Goal: Information Seeking & Learning: Find contact information

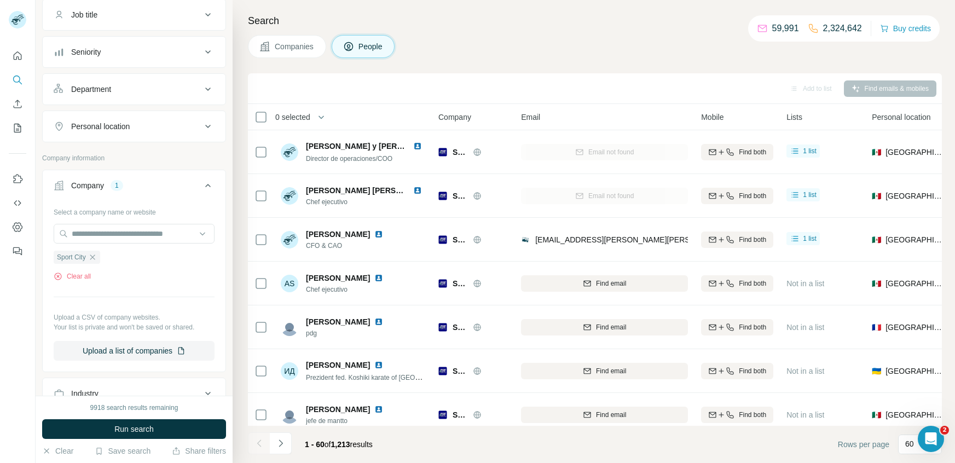
scroll to position [1972, 0]
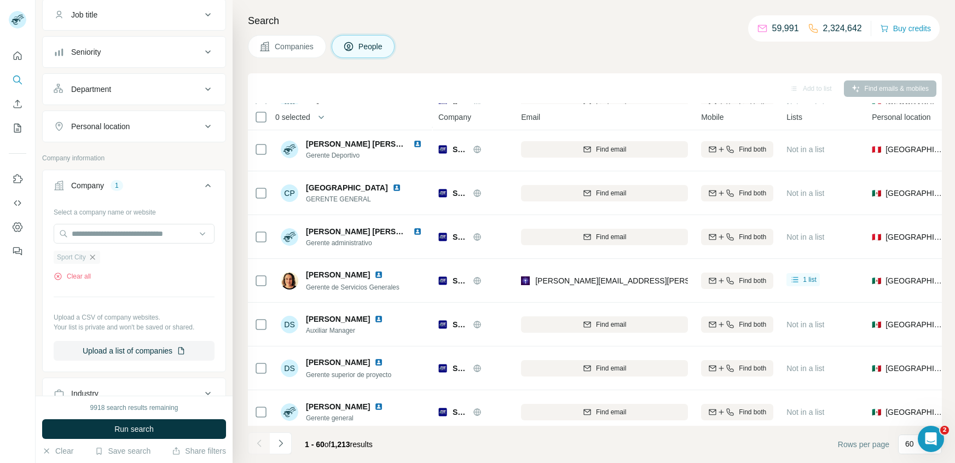
click at [96, 256] on icon "button" at bounding box center [92, 257] width 9 height 9
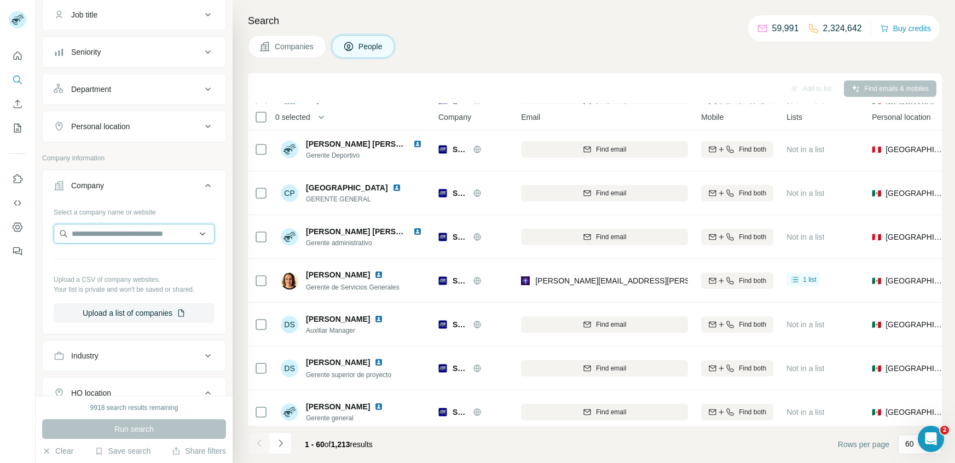
click at [103, 231] on input "text" at bounding box center [134, 234] width 161 height 20
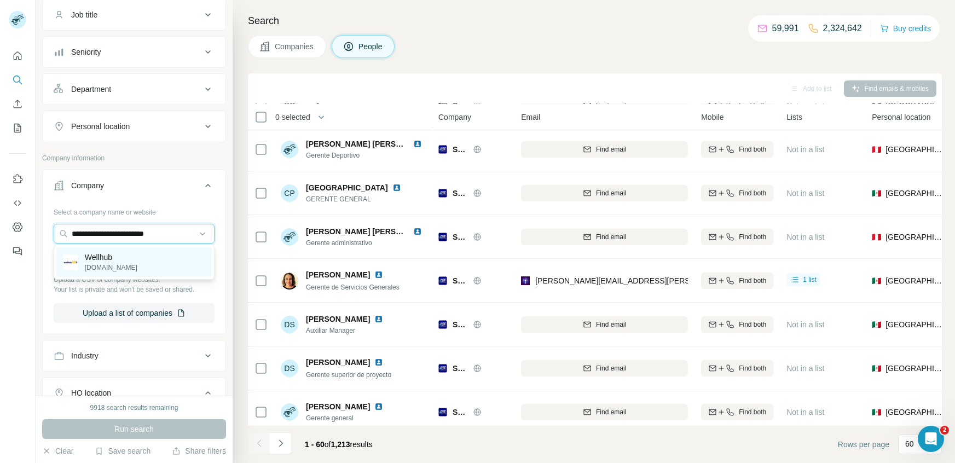
type input "**********"
click at [142, 262] on div "Wellhub [DOMAIN_NAME]" at bounding box center [133, 262] width 155 height 30
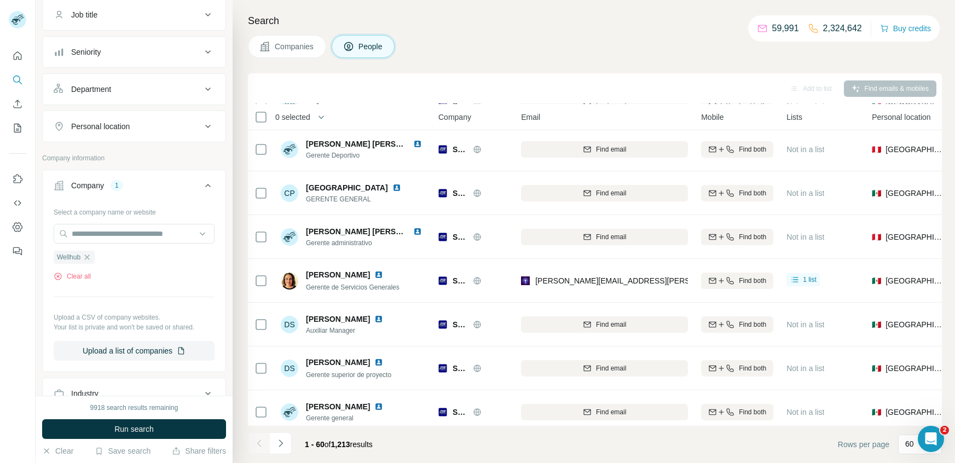
click at [309, 56] on button "Companies" at bounding box center [287, 46] width 78 height 23
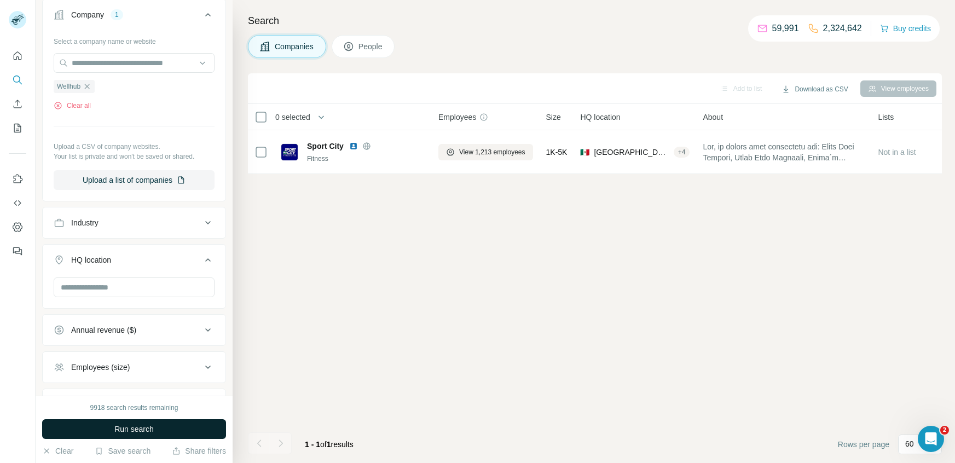
click at [123, 438] on button "Run search" at bounding box center [134, 429] width 184 height 20
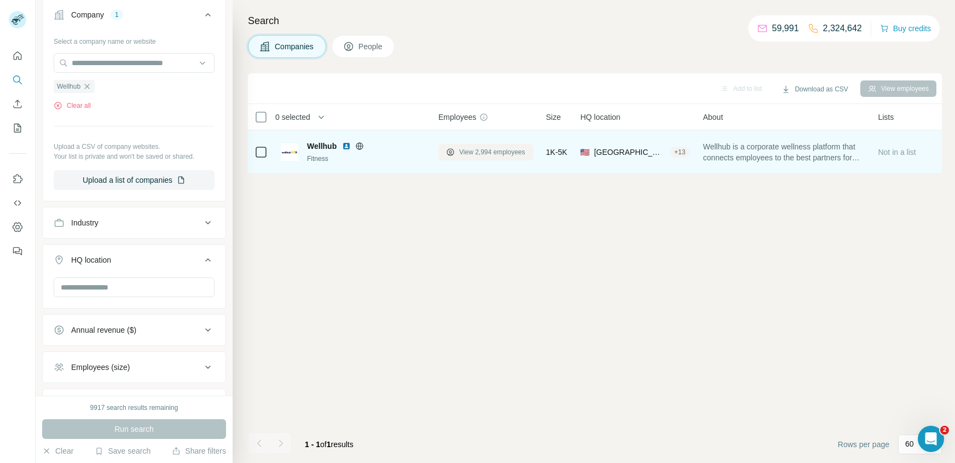
click at [469, 153] on span "View 2,994 employees" at bounding box center [492, 152] width 66 height 10
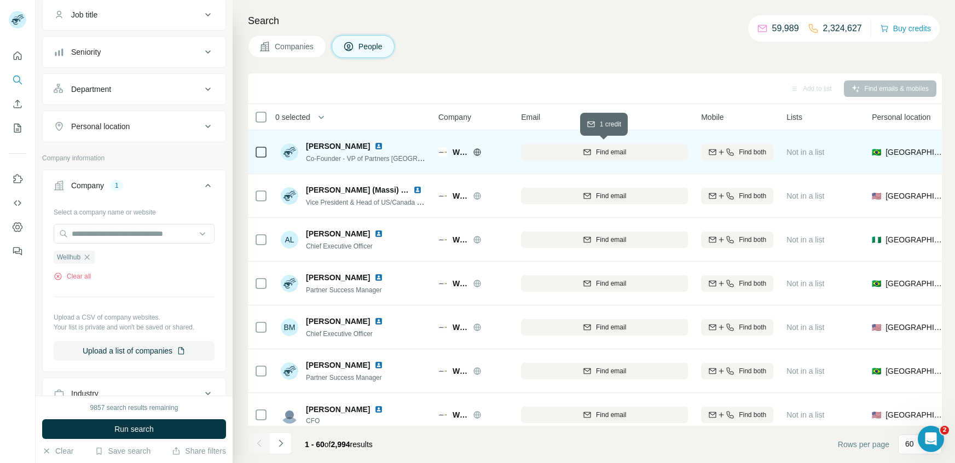
click at [614, 148] on span "Find email" at bounding box center [611, 152] width 30 height 10
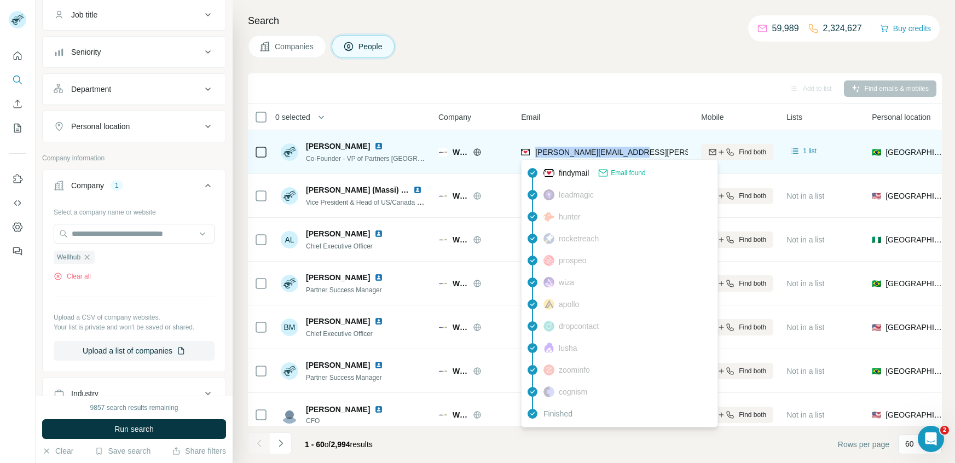
drag, startPoint x: 644, startPoint y: 149, endPoint x: 534, endPoint y: 152, distance: 109.4
click at [534, 152] on div "[PERSON_NAME][EMAIL_ADDRESS][PERSON_NAME][DOMAIN_NAME]" at bounding box center [604, 152] width 167 height 30
copy span "[PERSON_NAME][EMAIL_ADDRESS][PERSON_NAME][DOMAIN_NAME]"
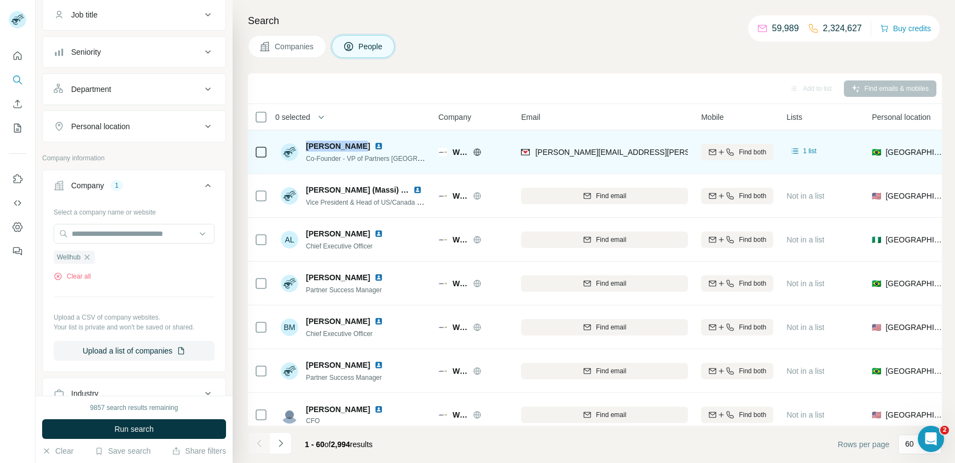
drag, startPoint x: 307, startPoint y: 143, endPoint x: 356, endPoint y: 144, distance: 49.3
click at [356, 144] on div "[PERSON_NAME]" at bounding box center [366, 146] width 120 height 11
copy span "[PERSON_NAME]"
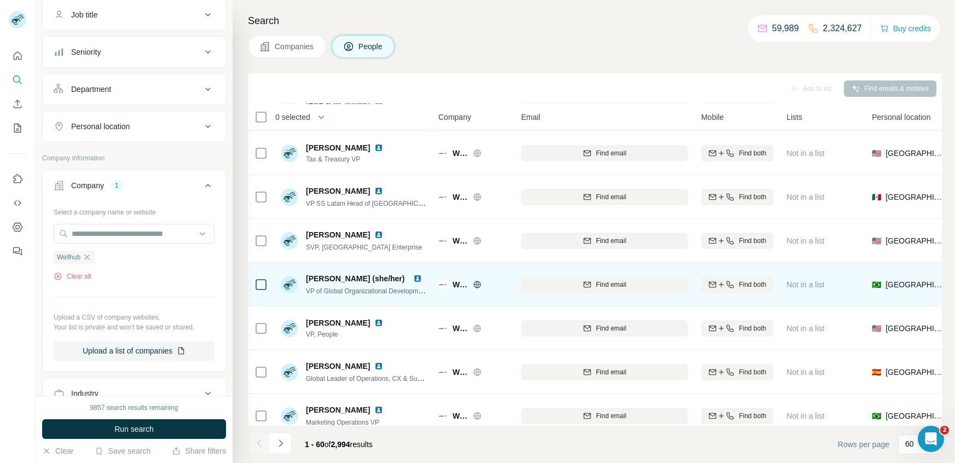
scroll to position [2330, 0]
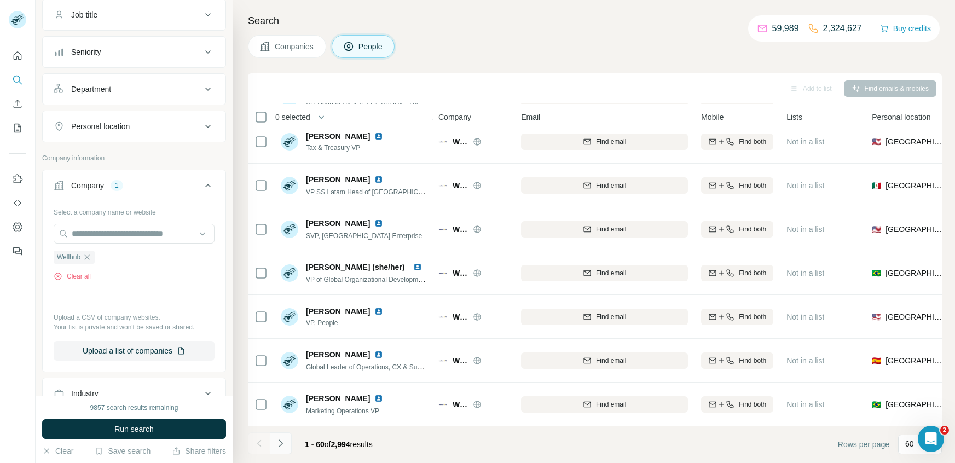
click at [289, 447] on button "Navigate to next page" at bounding box center [281, 443] width 22 height 22
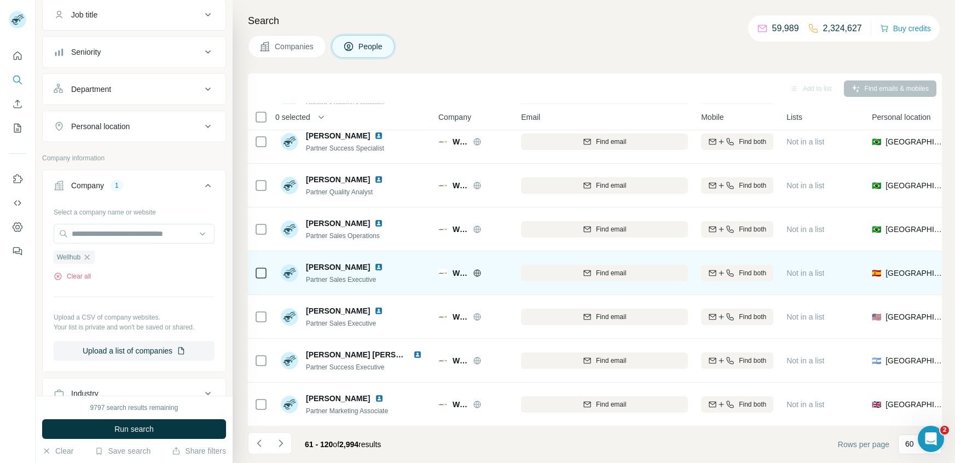
scroll to position [2187, 0]
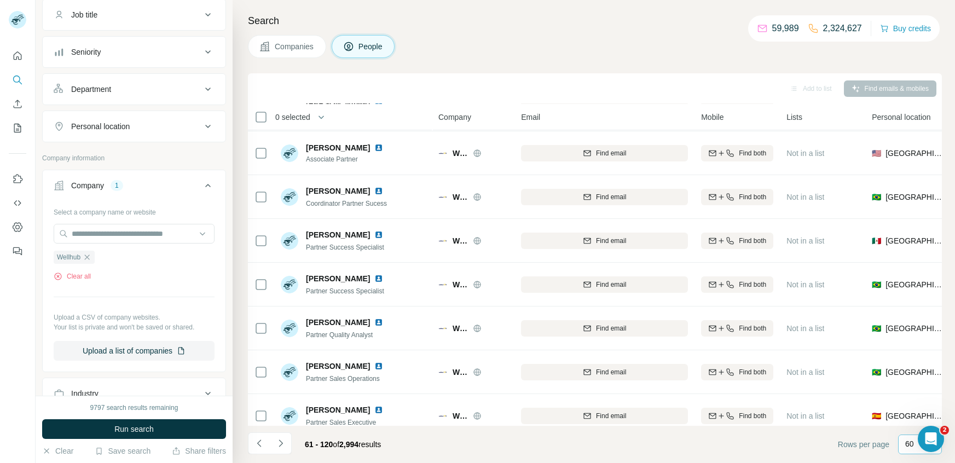
click at [908, 452] on div "60" at bounding box center [918, 444] width 27 height 19
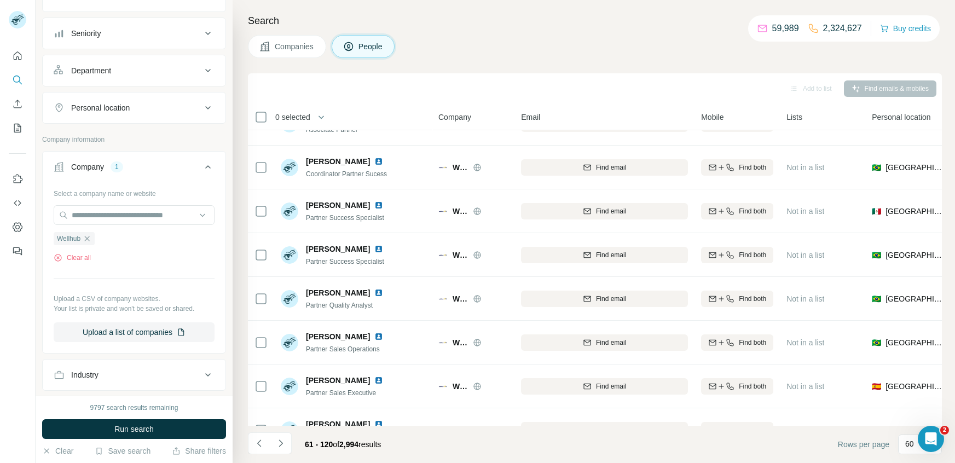
scroll to position [214, 0]
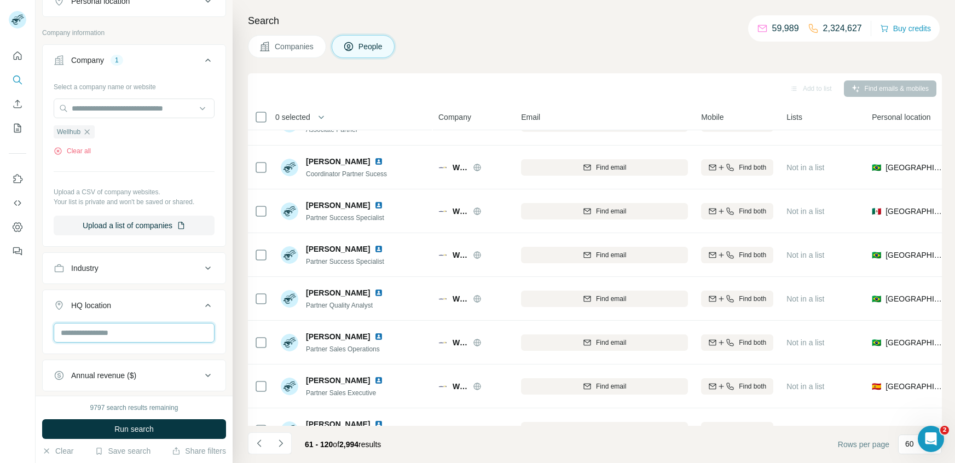
click at [111, 335] on input "text" at bounding box center [134, 333] width 161 height 20
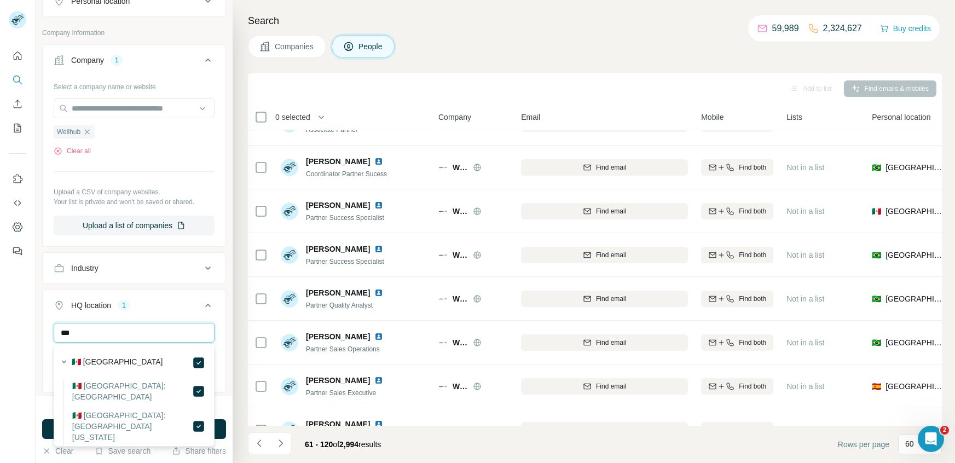
click at [172, 336] on input "***" at bounding box center [134, 333] width 161 height 20
type input "*"
type input "****"
click at [215, 310] on button "HQ location 2" at bounding box center [134, 307] width 183 height 31
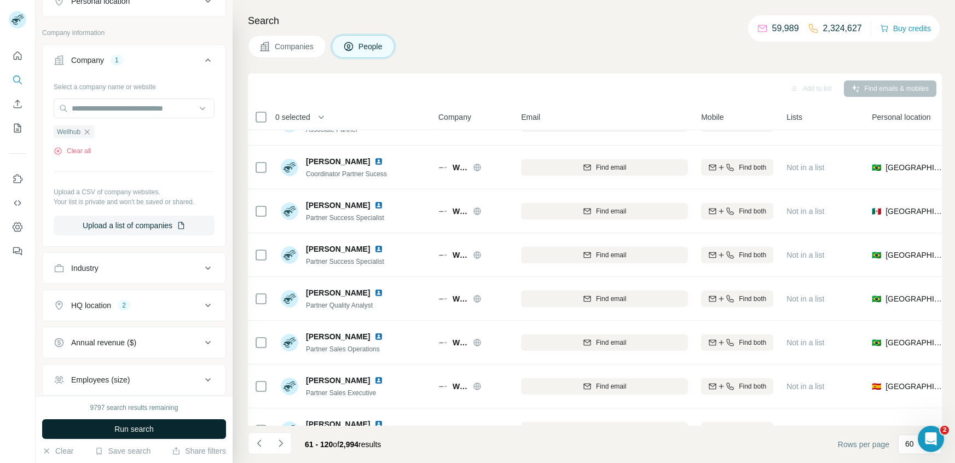
click at [143, 429] on span "Run search" at bounding box center [133, 428] width 39 height 11
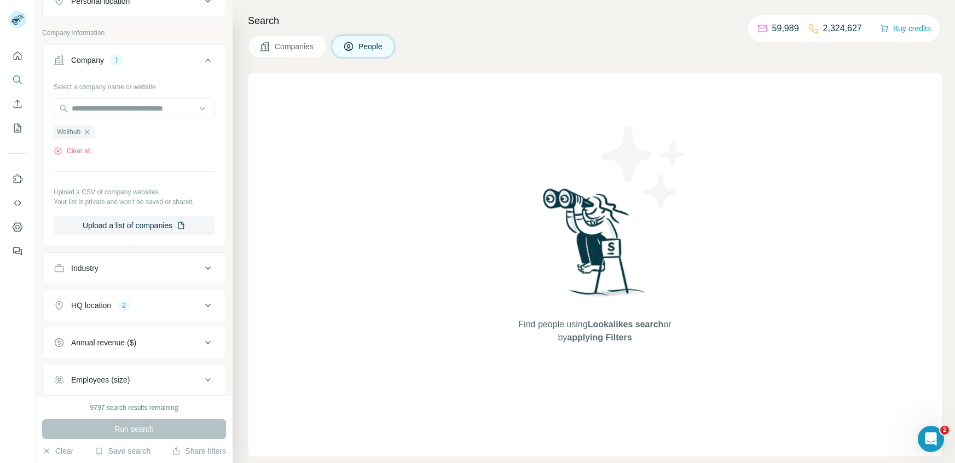
click at [169, 304] on div "HQ location 2" at bounding box center [128, 305] width 148 height 11
click at [79, 391] on button "Clear all" at bounding box center [72, 396] width 37 height 10
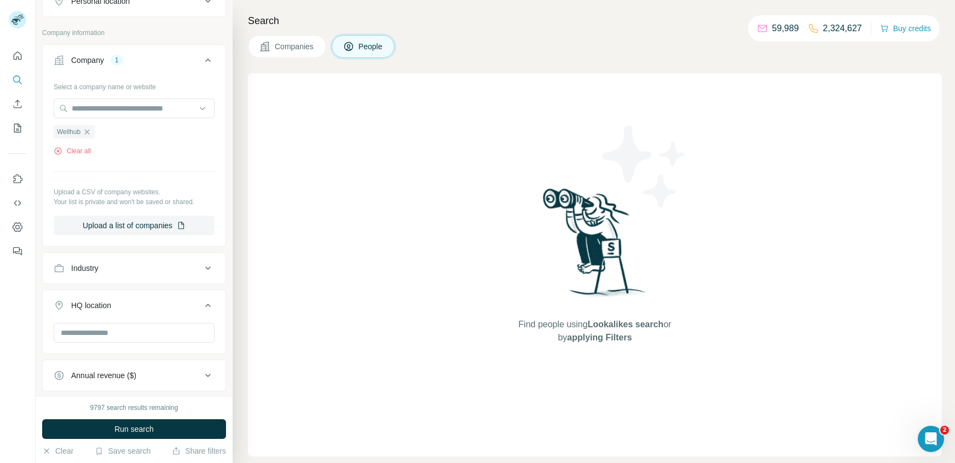
click at [286, 50] on span "Companies" at bounding box center [295, 46] width 40 height 11
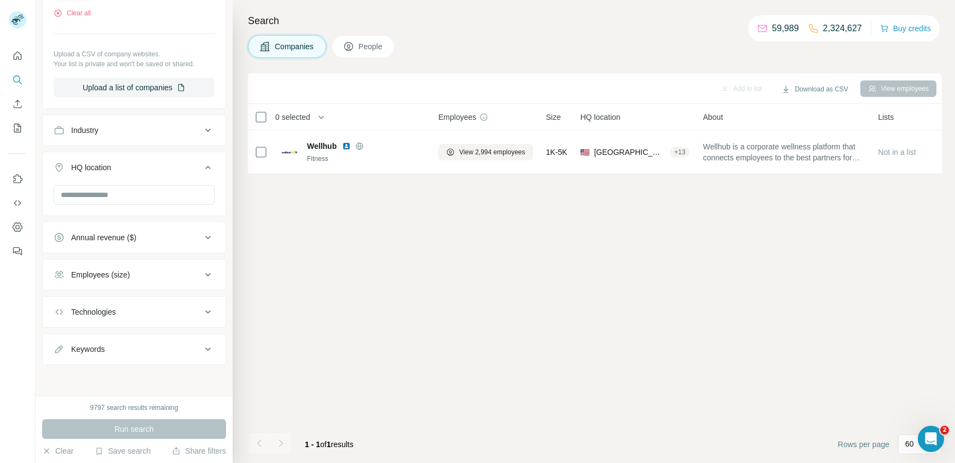
scroll to position [180, 0]
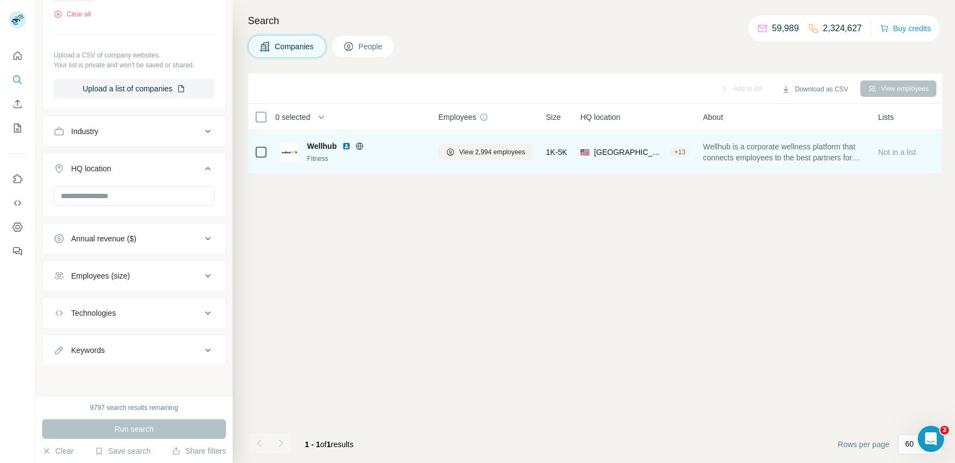
click at [686, 151] on div "+ 13" at bounding box center [680, 152] width 20 height 10
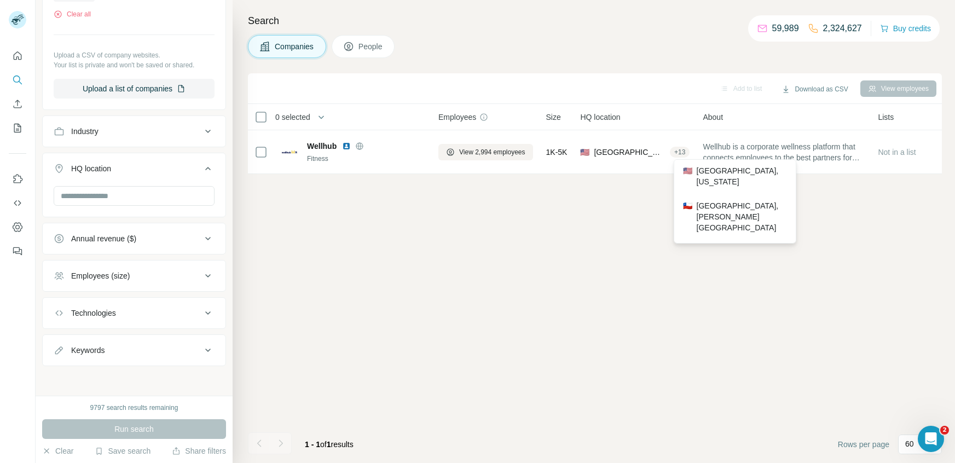
scroll to position [109, 0]
click at [724, 210] on div "🇧🇷 [GEOGRAPHIC_DATA], [GEOGRAPHIC_DATA] 🇪🇸 [GEOGRAPHIC_DATA], [GEOGRAPHIC_DATA]…" at bounding box center [734, 342] width 117 height 527
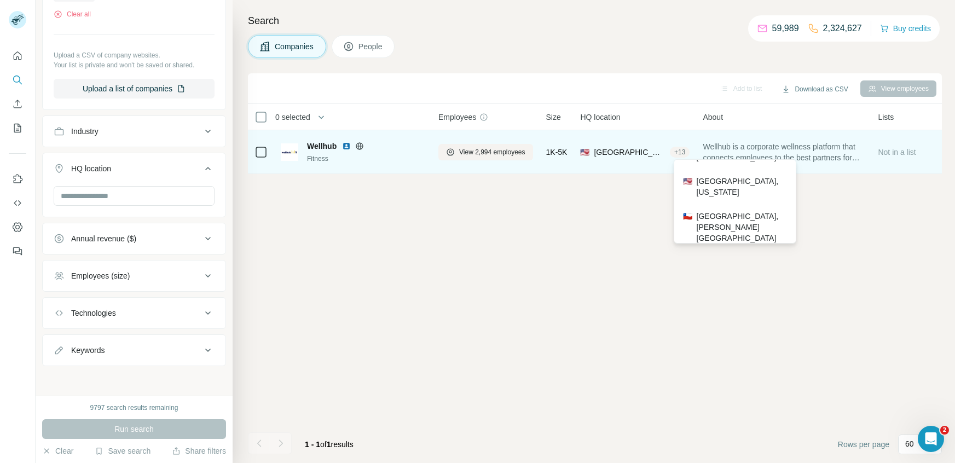
click at [679, 156] on div "+ 13" at bounding box center [680, 152] width 20 height 10
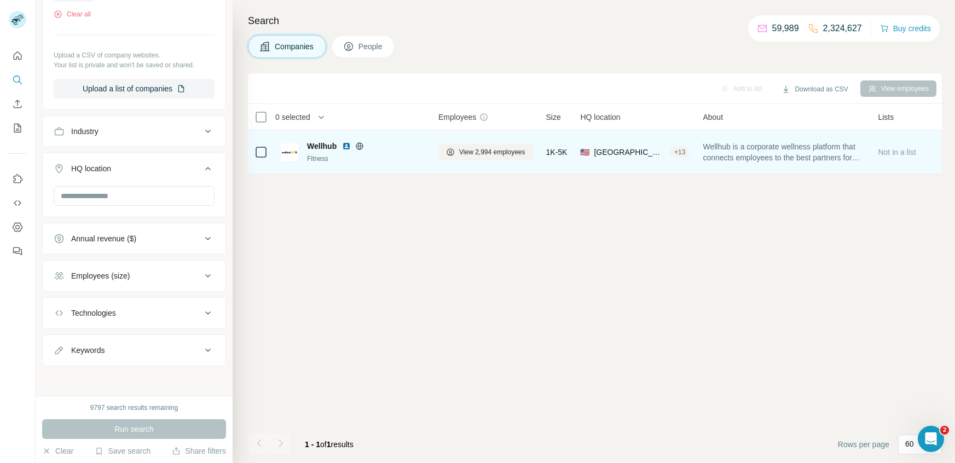
click at [679, 156] on div "+ 13" at bounding box center [680, 152] width 20 height 10
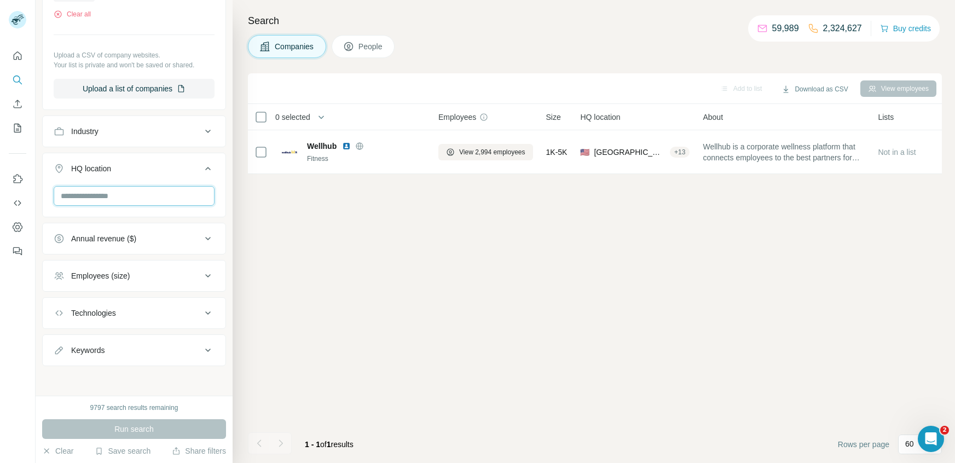
click at [123, 197] on input "text" at bounding box center [134, 196] width 161 height 20
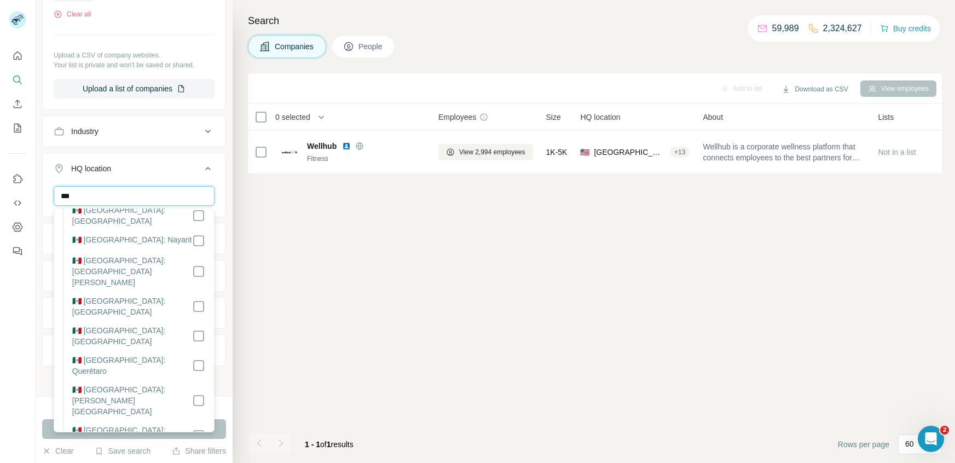
scroll to position [0, 0]
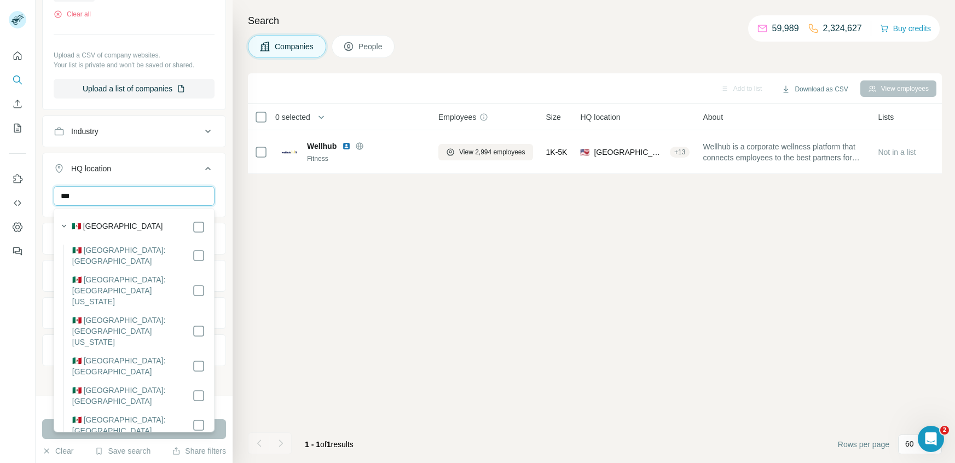
type input "***"
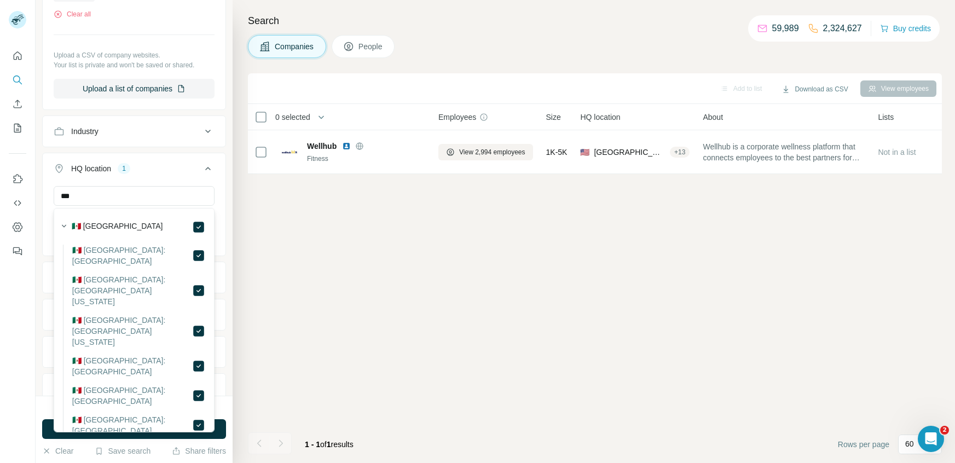
click at [143, 439] on div "9797 search results remaining Run search Clear Save search Share filters" at bounding box center [134, 429] width 197 height 67
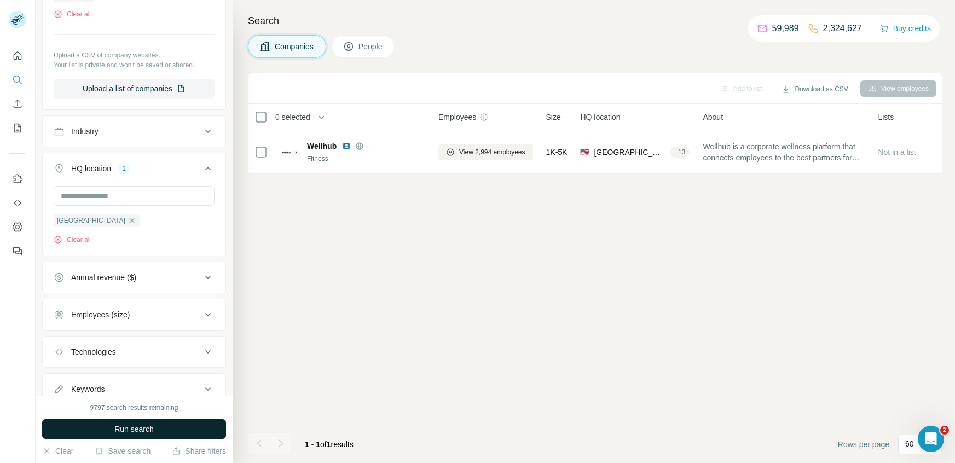
click at [119, 432] on span "Run search" at bounding box center [133, 428] width 39 height 11
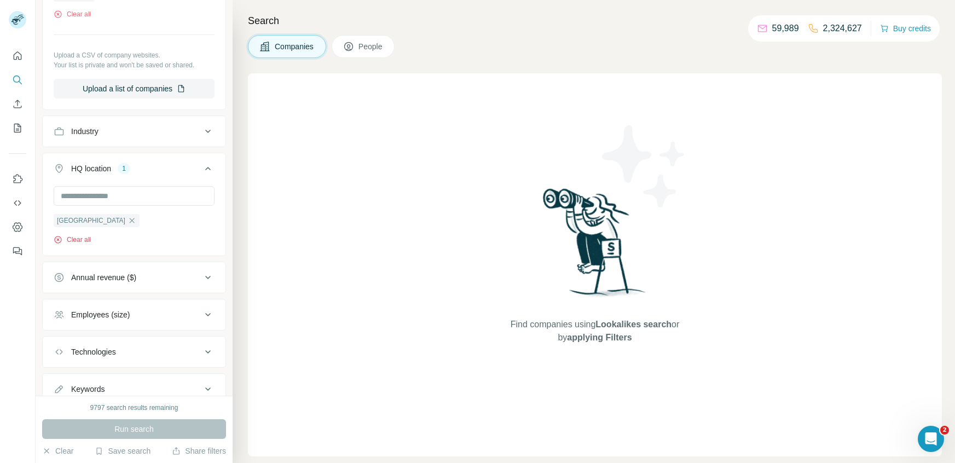
click at [78, 239] on button "Clear all" at bounding box center [72, 240] width 37 height 10
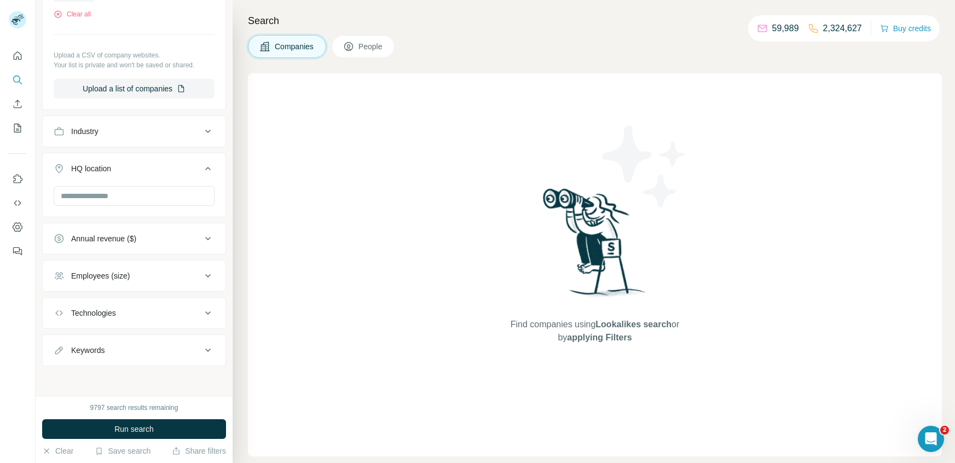
click at [276, 50] on span "Companies" at bounding box center [295, 46] width 40 height 11
click at [124, 426] on span "Run search" at bounding box center [133, 428] width 39 height 11
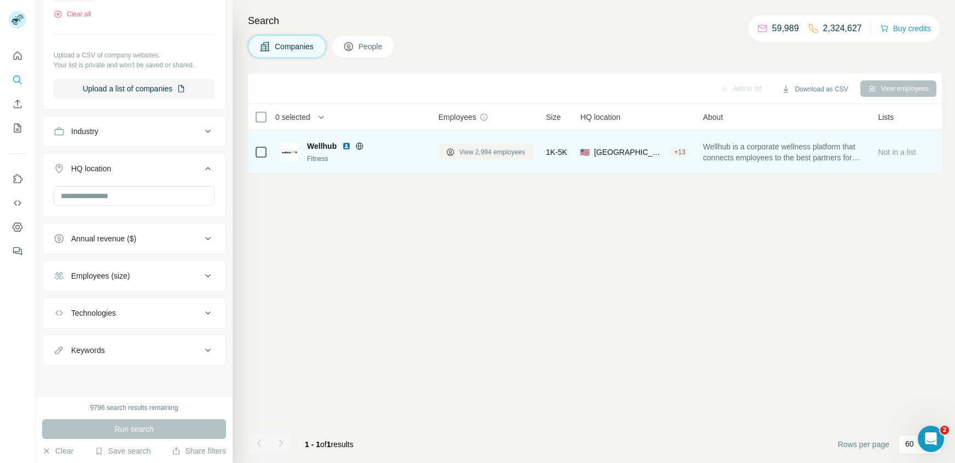
click at [508, 154] on span "View 2,994 employees" at bounding box center [492, 152] width 66 height 10
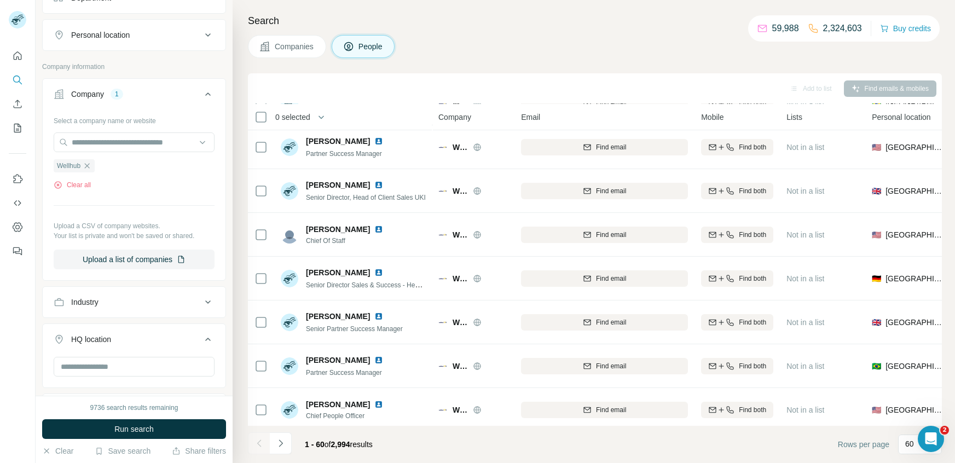
scroll to position [1041, 0]
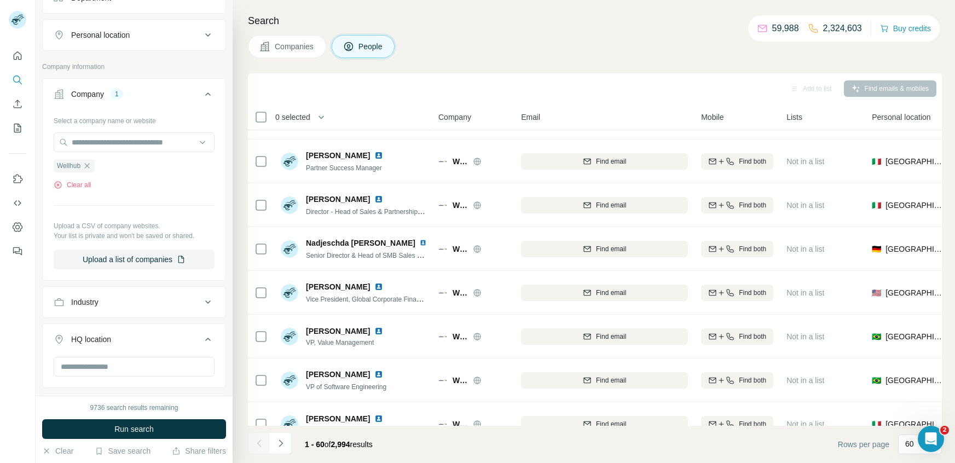
drag, startPoint x: 873, startPoint y: 230, endPoint x: 465, endPoint y: 442, distance: 459.5
click at [463, 443] on div "Add to list Find emails & mobiles 0 selected People Company Email Mobile Lists …" at bounding box center [595, 267] width 694 height 389
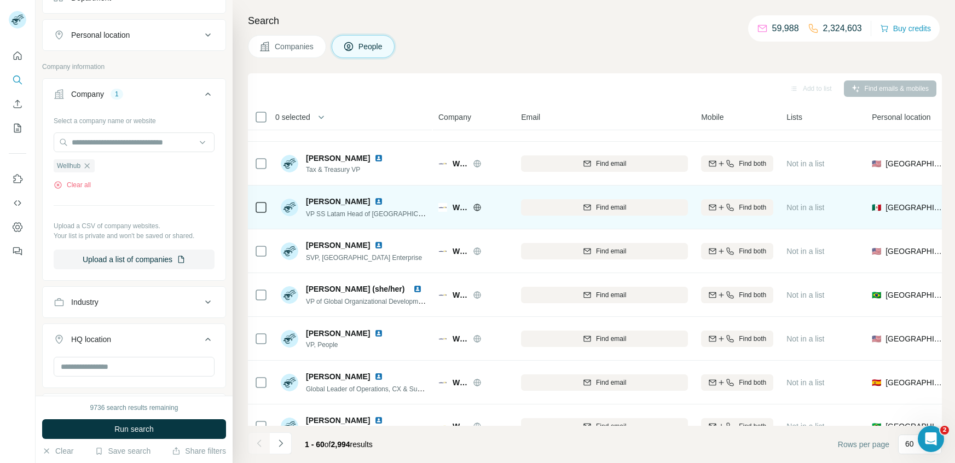
scroll to position [2282, 0]
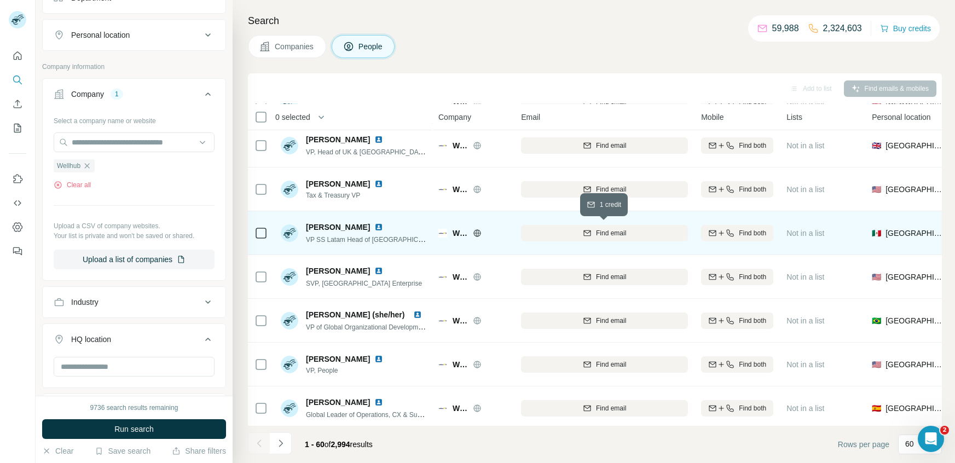
click at [625, 236] on span "Find email" at bounding box center [611, 233] width 30 height 10
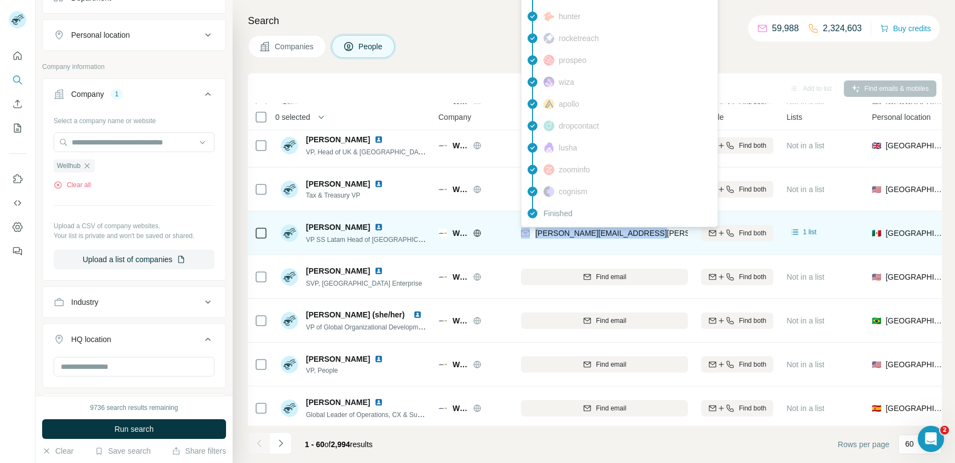
drag, startPoint x: 653, startPoint y: 233, endPoint x: 530, endPoint y: 232, distance: 122.5
click at [530, 232] on div "[PERSON_NAME][EMAIL_ADDRESS][PERSON_NAME][DOMAIN_NAME]" at bounding box center [604, 233] width 167 height 30
copy div "[PERSON_NAME][EMAIL_ADDRESS][PERSON_NAME][DOMAIN_NAME]"
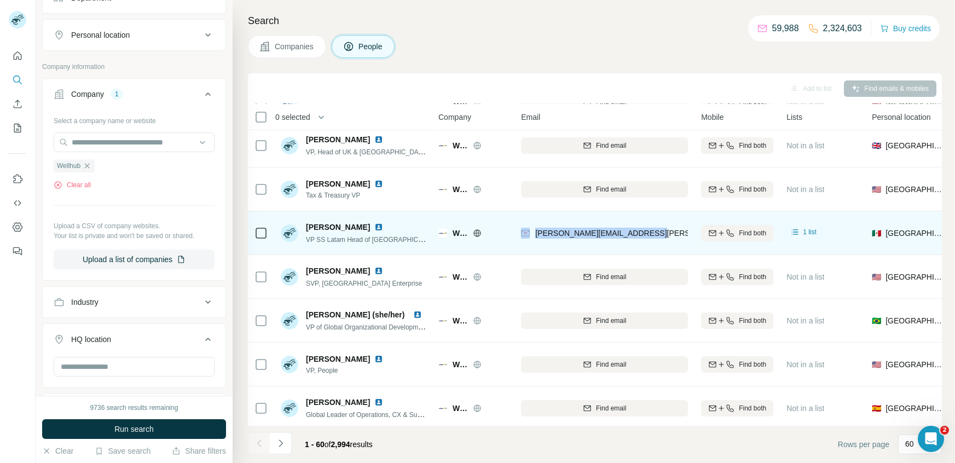
drag, startPoint x: 377, startPoint y: 225, endPoint x: 304, endPoint y: 228, distance: 73.4
click at [304, 228] on div "[PERSON_NAME] VP SS Latam Head of [GEOGRAPHIC_DATA] [GEOGRAPHIC_DATA] & [GEOGRA…" at bounding box center [354, 233] width 146 height 23
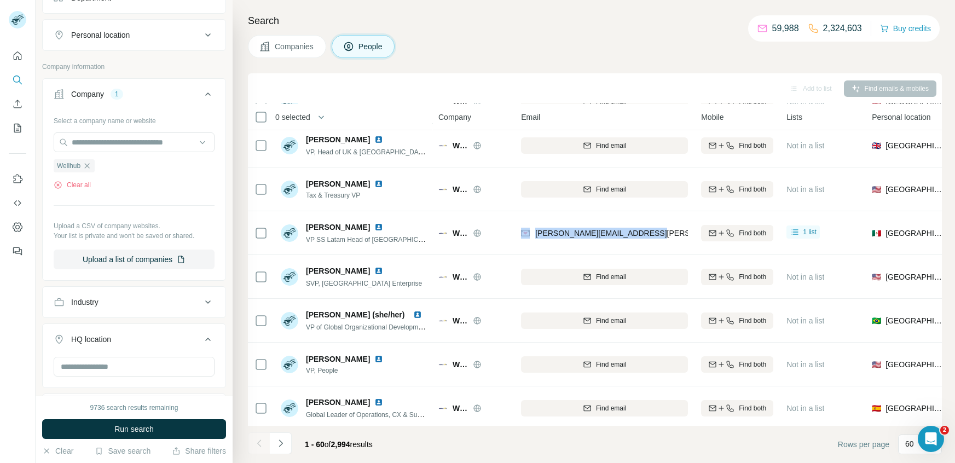
copy span "[PERSON_NAME]"
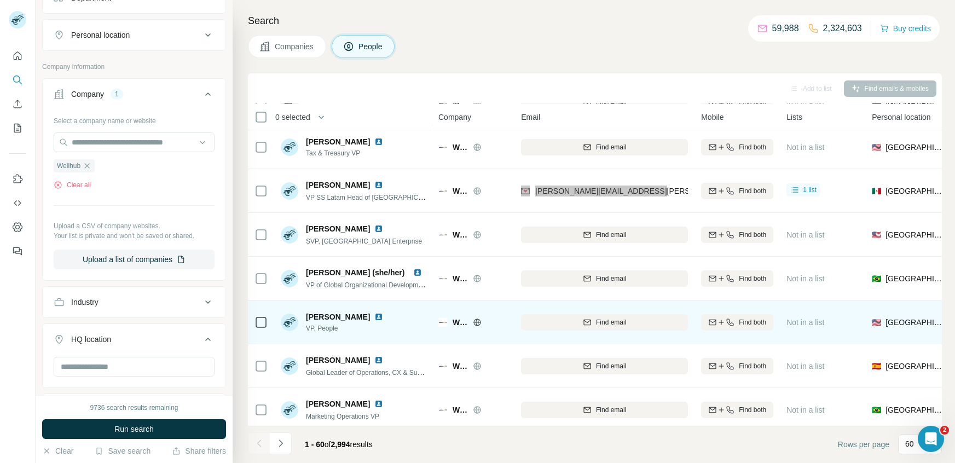
scroll to position [2330, 0]
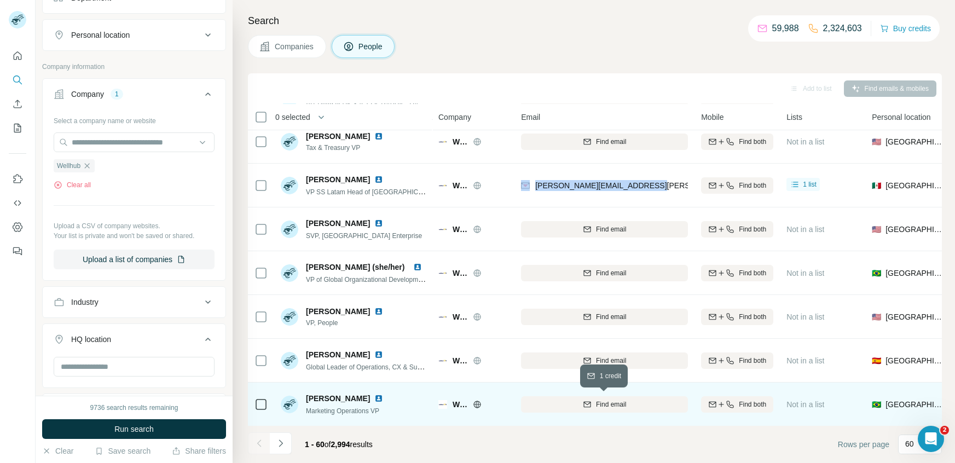
click at [612, 402] on span "Find email" at bounding box center [611, 404] width 30 height 10
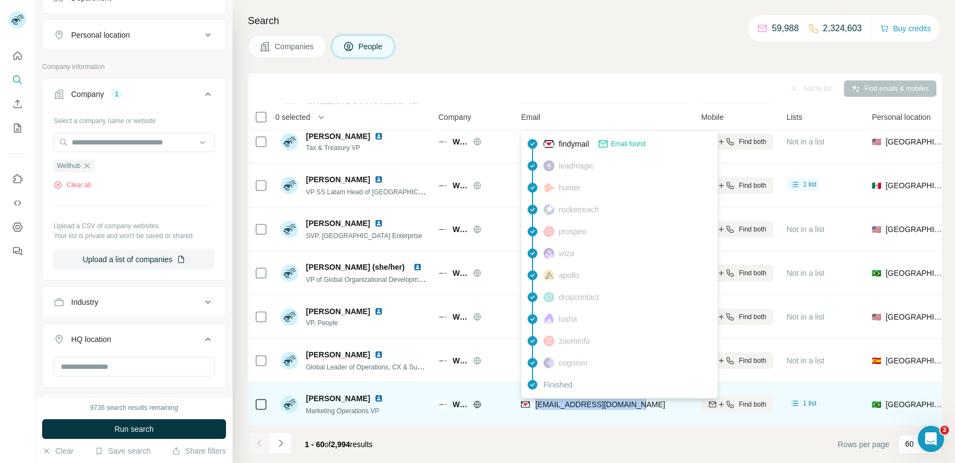
drag, startPoint x: 627, startPoint y: 404, endPoint x: 535, endPoint y: 405, distance: 91.9
click at [535, 405] on div "[EMAIL_ADDRESS][DOMAIN_NAME]" at bounding box center [604, 404] width 167 height 30
copy span "[EMAIL_ADDRESS][DOMAIN_NAME]"
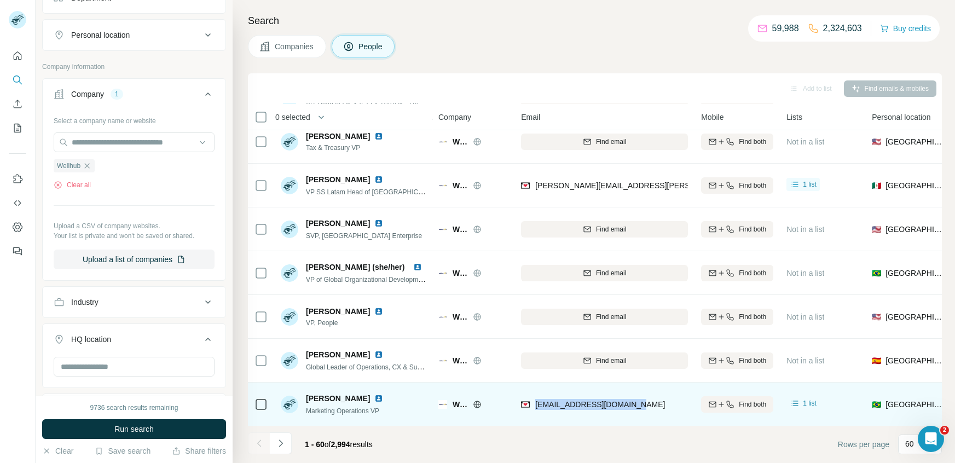
drag, startPoint x: 375, startPoint y: 398, endPoint x: 307, endPoint y: 396, distance: 67.9
click at [307, 396] on div "[PERSON_NAME]" at bounding box center [347, 398] width 82 height 11
copy span "[PERSON_NAME]"
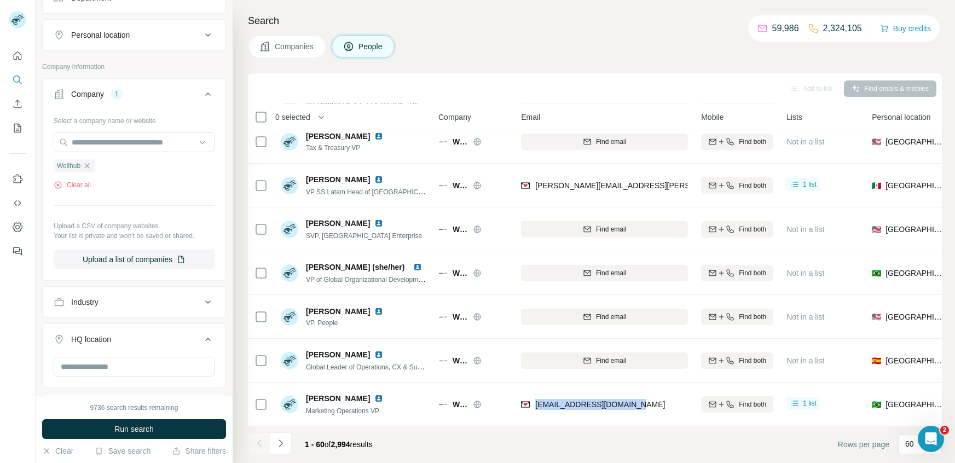
click at [85, 169] on icon "button" at bounding box center [87, 165] width 9 height 9
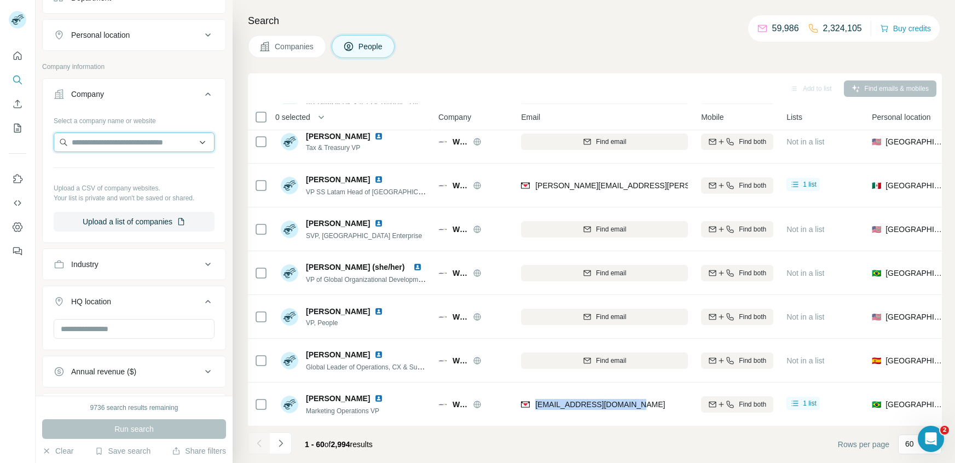
click at [92, 132] on input "text" at bounding box center [134, 142] width 161 height 20
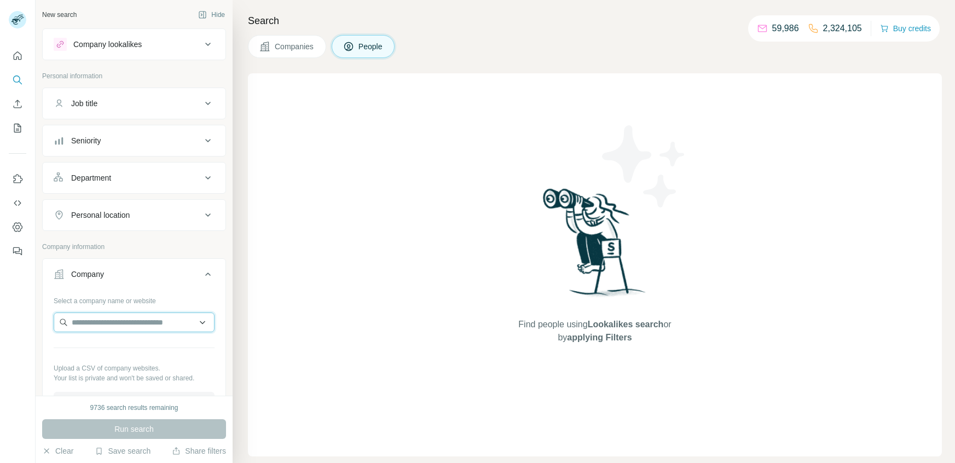
click at [91, 324] on input "text" at bounding box center [134, 322] width 161 height 20
paste input "**********"
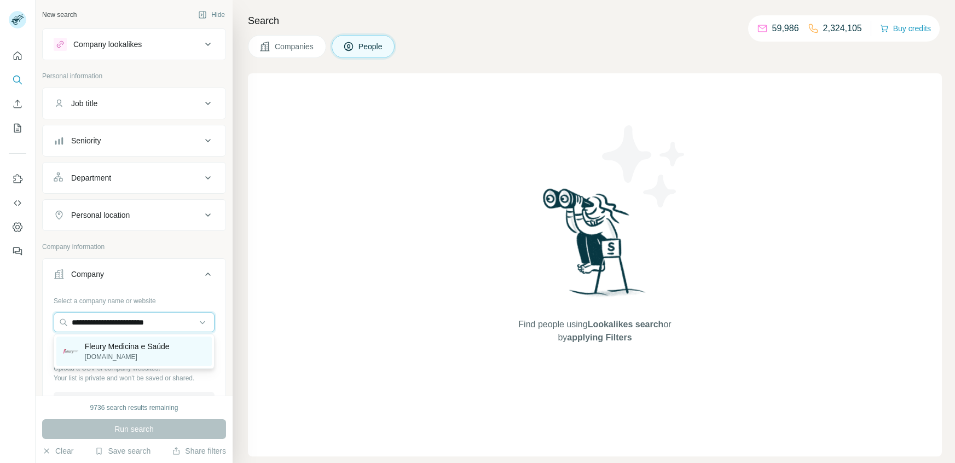
type input "**********"
click at [125, 350] on p "Fleury Medicina e Saúde" at bounding box center [127, 346] width 85 height 11
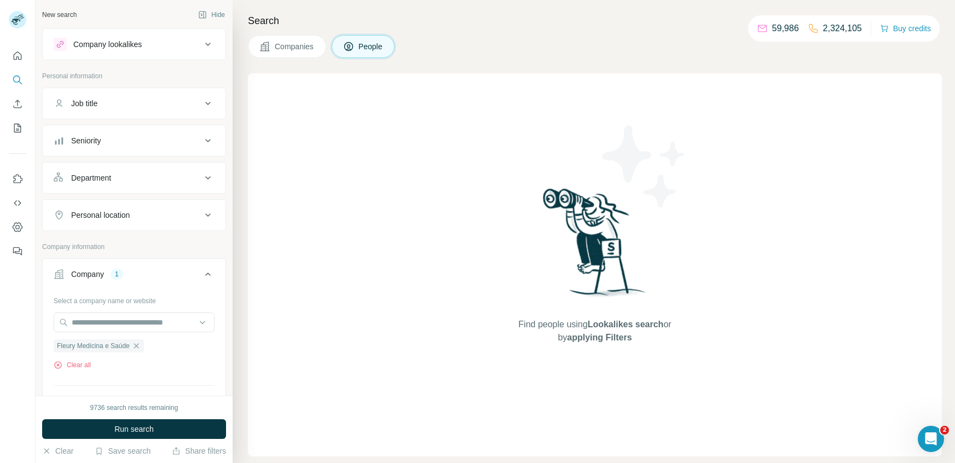
click at [299, 42] on button "Companies" at bounding box center [287, 46] width 78 height 23
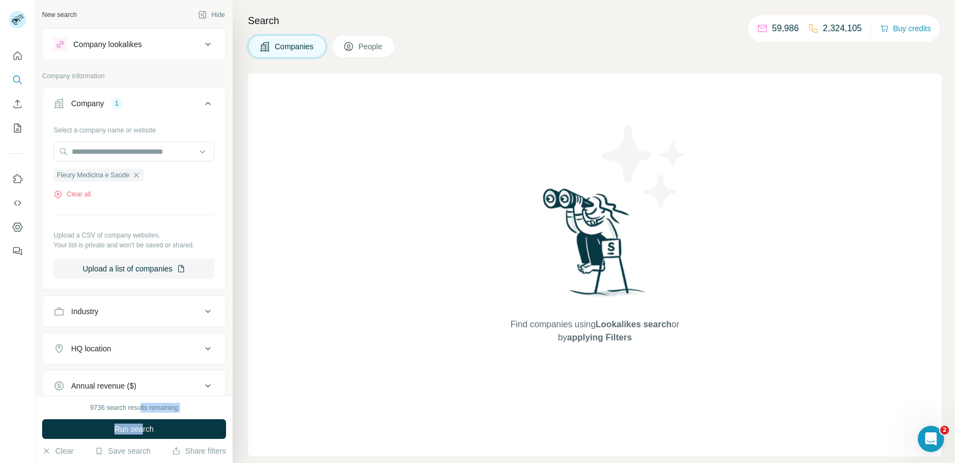
click at [140, 416] on div "9736 search results remaining Run search Clear Save search Share filters" at bounding box center [134, 429] width 197 height 67
click at [135, 428] on span "Run search" at bounding box center [133, 428] width 39 height 11
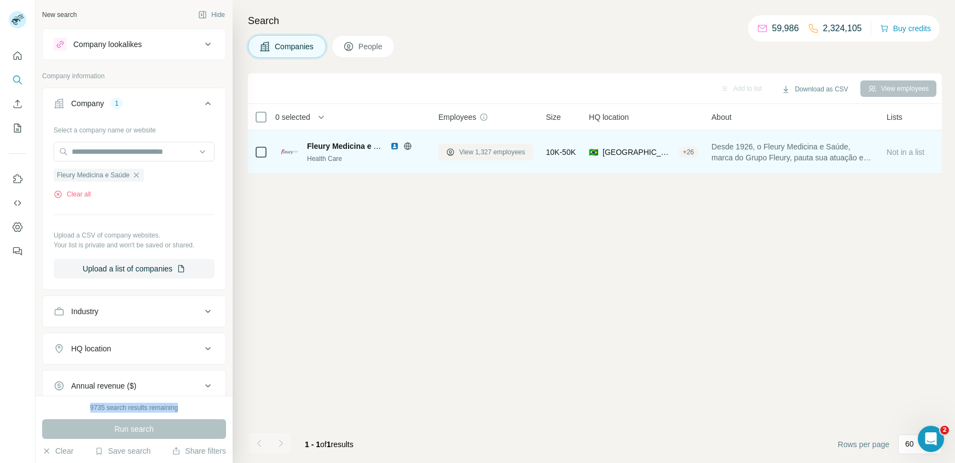
click at [472, 154] on span "View 1,327 employees" at bounding box center [492, 152] width 66 height 10
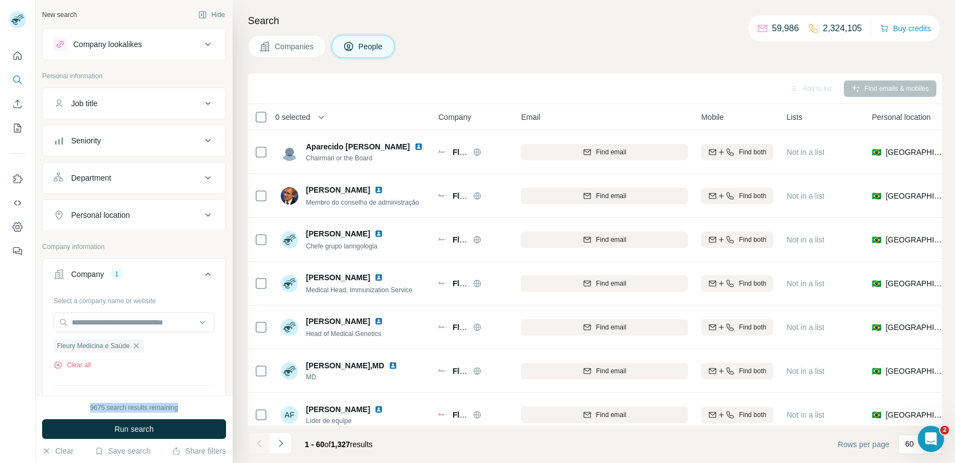
click at [292, 55] on button "Companies" at bounding box center [287, 46] width 78 height 23
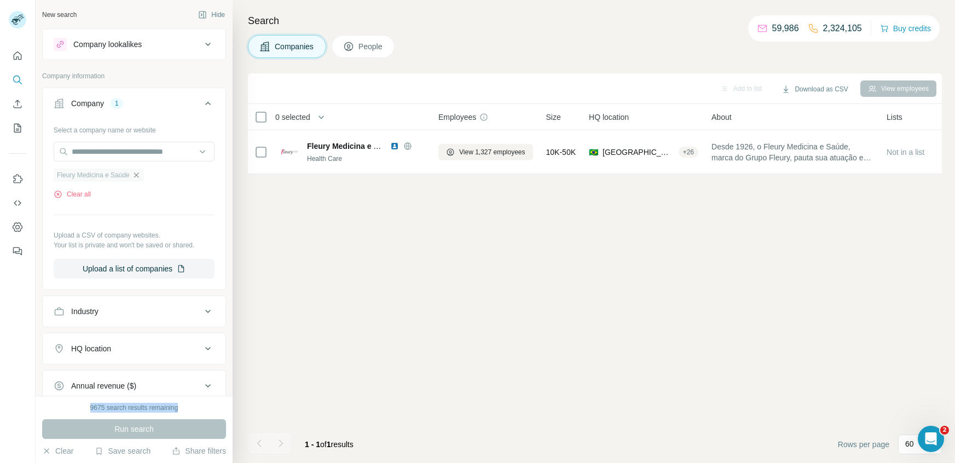
click at [139, 178] on icon "button" at bounding box center [136, 175] width 9 height 9
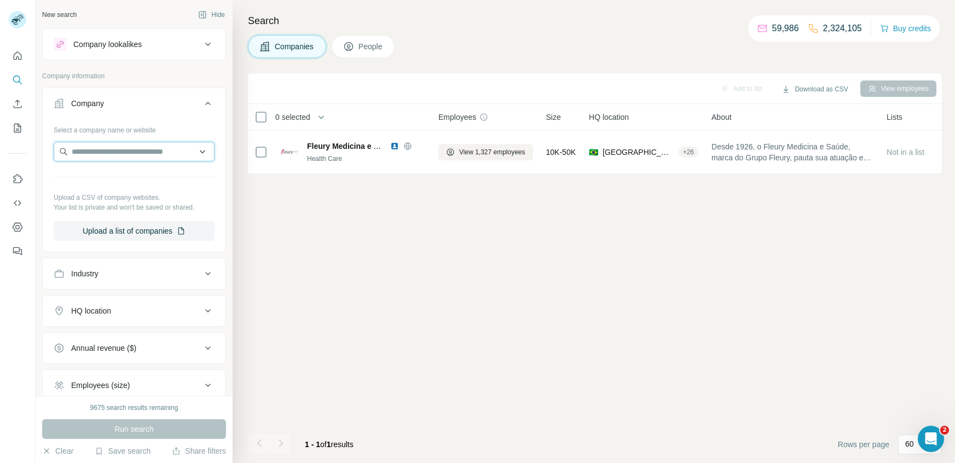
click at [104, 155] on input "text" at bounding box center [134, 152] width 161 height 20
paste input "**********"
type input "**********"
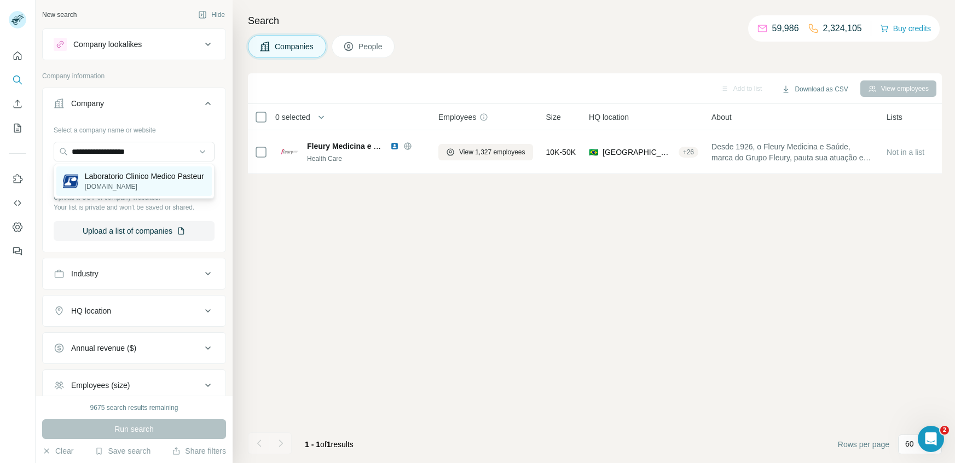
click at [117, 182] on p "Laboratorio Clinico Medico Pasteur" at bounding box center [144, 176] width 119 height 11
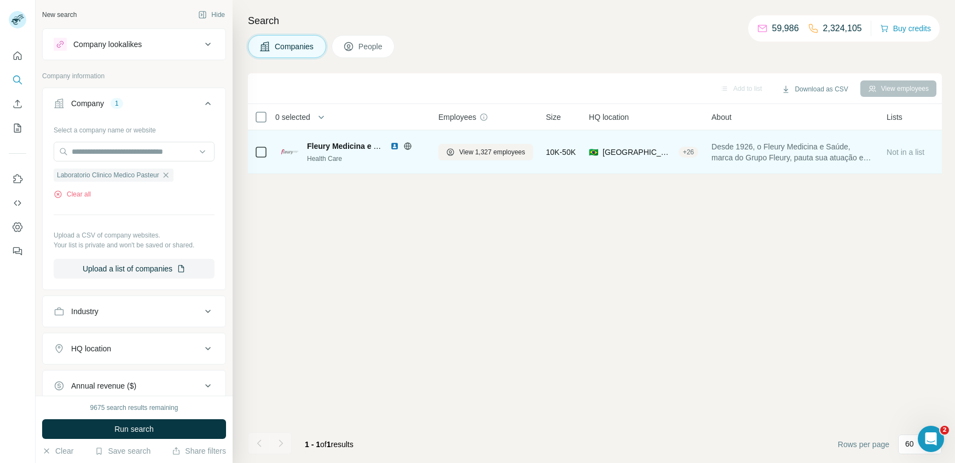
click at [323, 152] on div "Fleury Medicina e Saúde Health Care" at bounding box center [366, 152] width 118 height 23
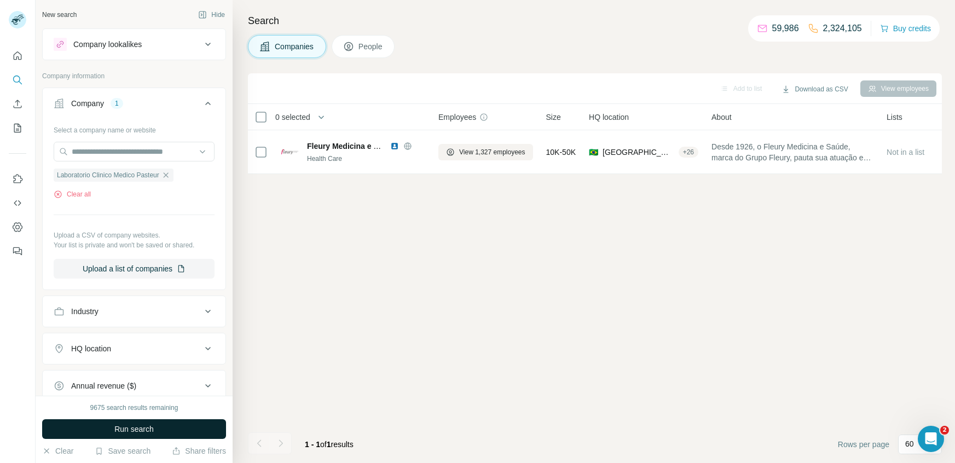
click at [108, 431] on button "Run search" at bounding box center [134, 429] width 184 height 20
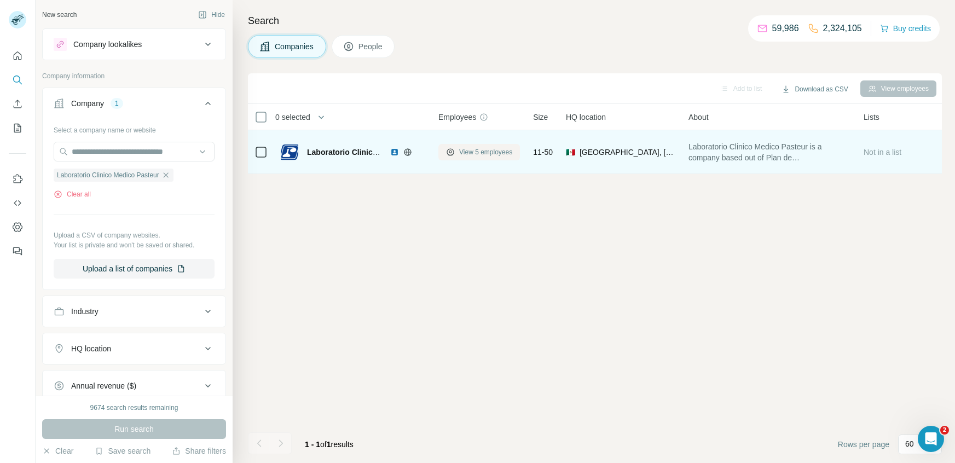
click at [472, 152] on span "View 5 employees" at bounding box center [485, 152] width 53 height 10
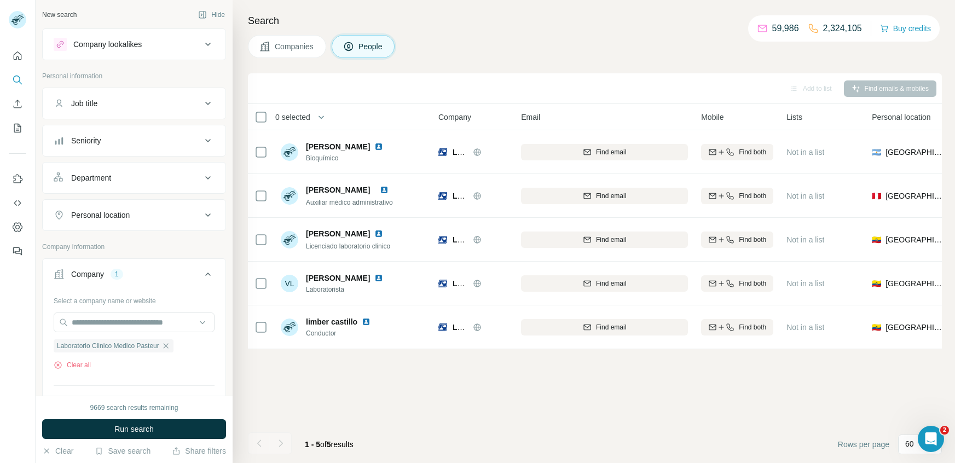
click at [276, 44] on span "Companies" at bounding box center [295, 46] width 40 height 11
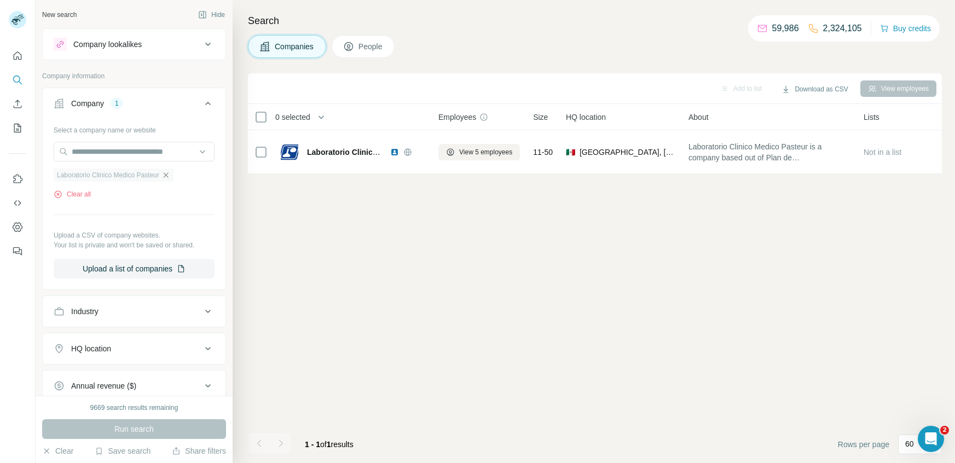
click at [170, 176] on icon "button" at bounding box center [165, 175] width 9 height 9
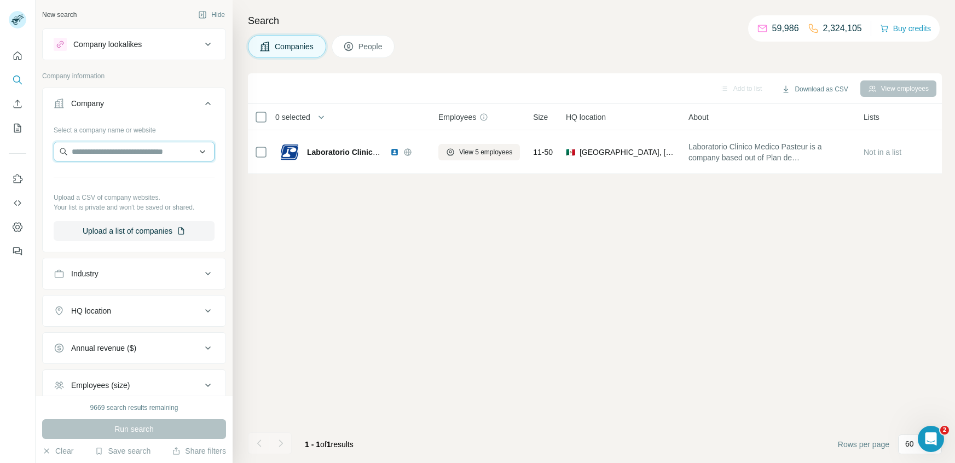
click at [127, 154] on input "text" at bounding box center [134, 152] width 161 height 20
paste input "**********"
click at [88, 153] on input "**********" at bounding box center [134, 152] width 161 height 20
click at [94, 146] on input "**********" at bounding box center [134, 152] width 161 height 20
paste input "text"
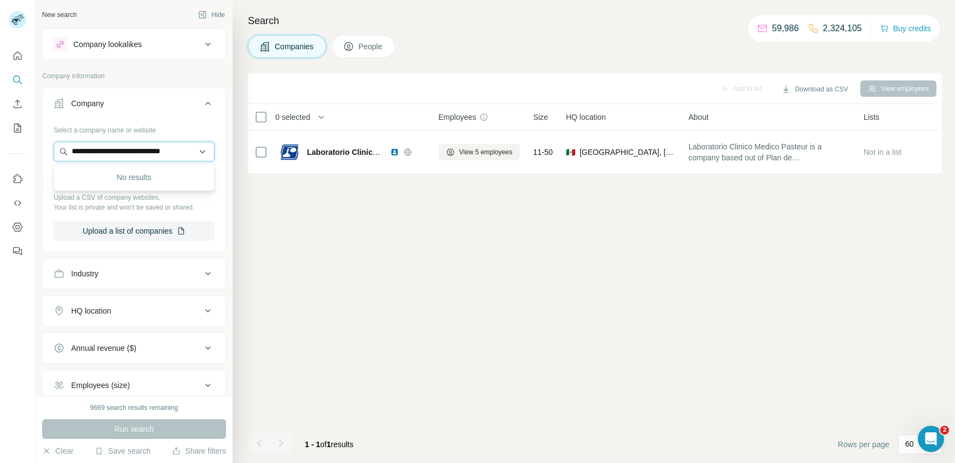
scroll to position [0, 1]
type input "**********"
click at [131, 171] on p "Deletado" at bounding box center [111, 176] width 53 height 11
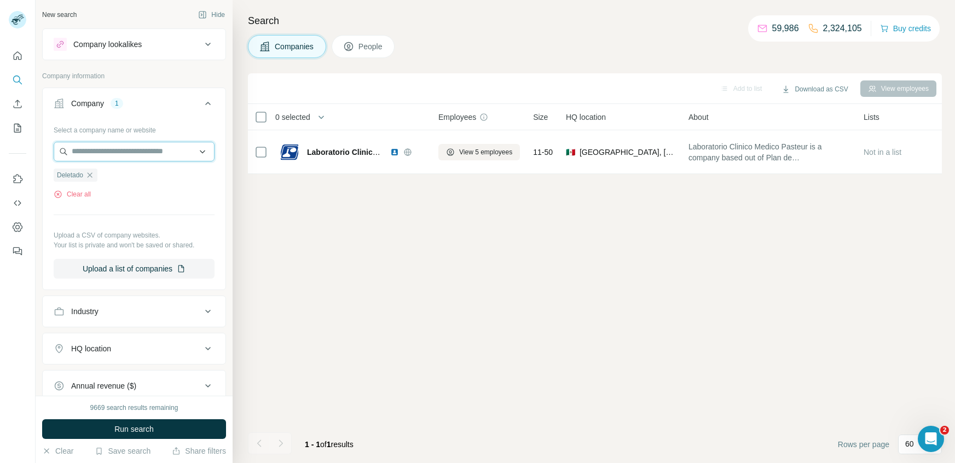
click at [116, 152] on input "text" at bounding box center [134, 152] width 161 height 20
